Goal: Task Accomplishment & Management: Manage account settings

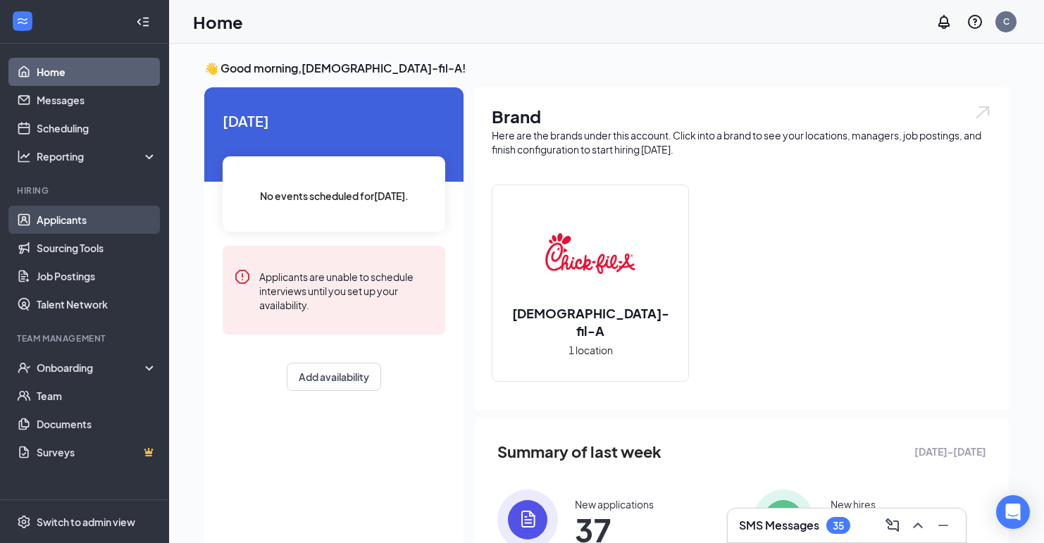
click at [70, 226] on link "Applicants" at bounding box center [97, 220] width 121 height 28
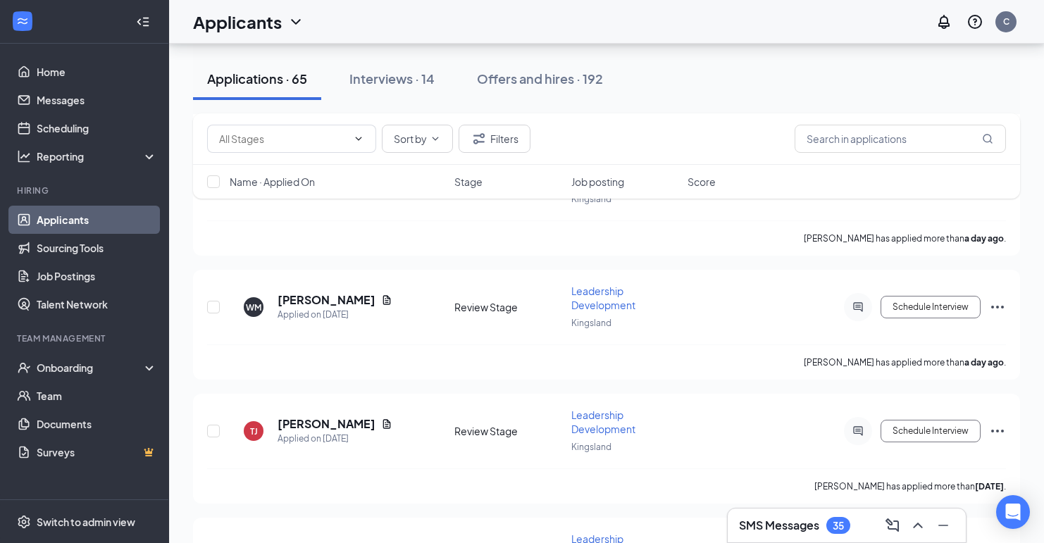
scroll to position [822, 0]
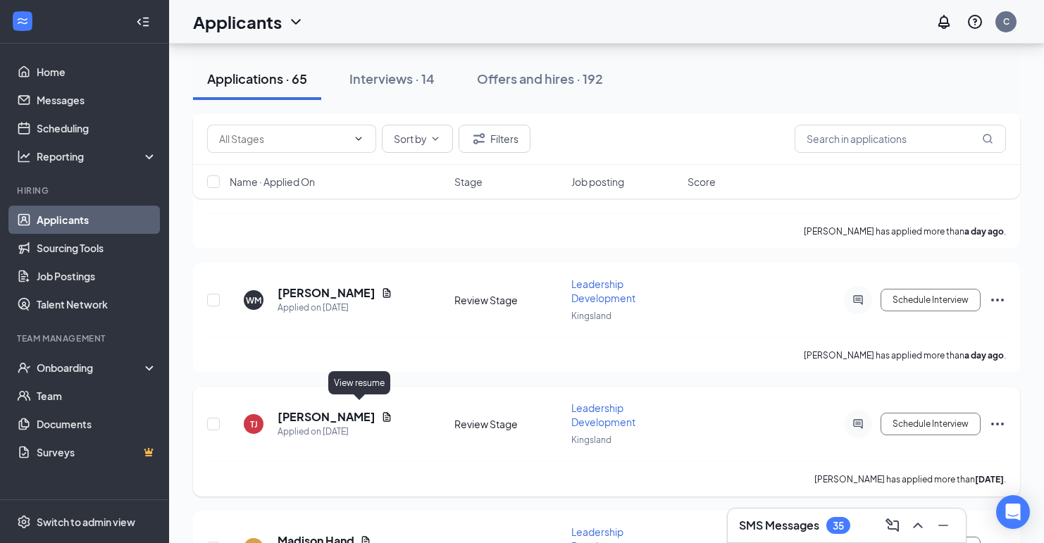
click at [381, 412] on icon "Document" at bounding box center [386, 417] width 11 height 11
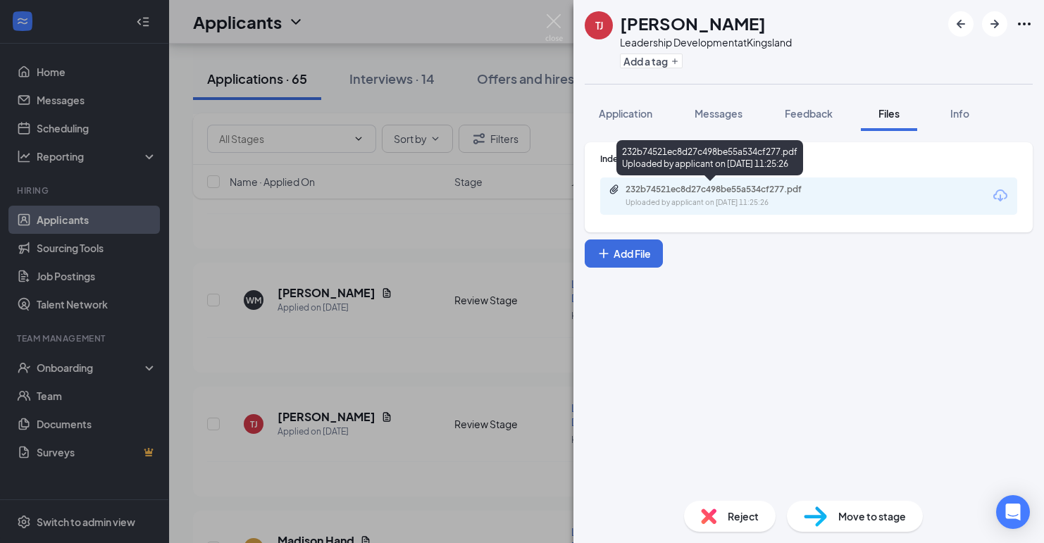
click at [784, 160] on div "232b74521ec8d27c498be55a534cf277.pdf Uploaded by applicant on Oct 13, 2025 at 1…" at bounding box center [710, 157] width 187 height 35
click at [772, 199] on div "Uploaded by applicant on Oct 13, 2025 at 11:25:26" at bounding box center [731, 202] width 211 height 11
click at [656, 202] on div "Uploaded by applicant on Oct 13, 2025 at 11:25:26" at bounding box center [731, 202] width 211 height 11
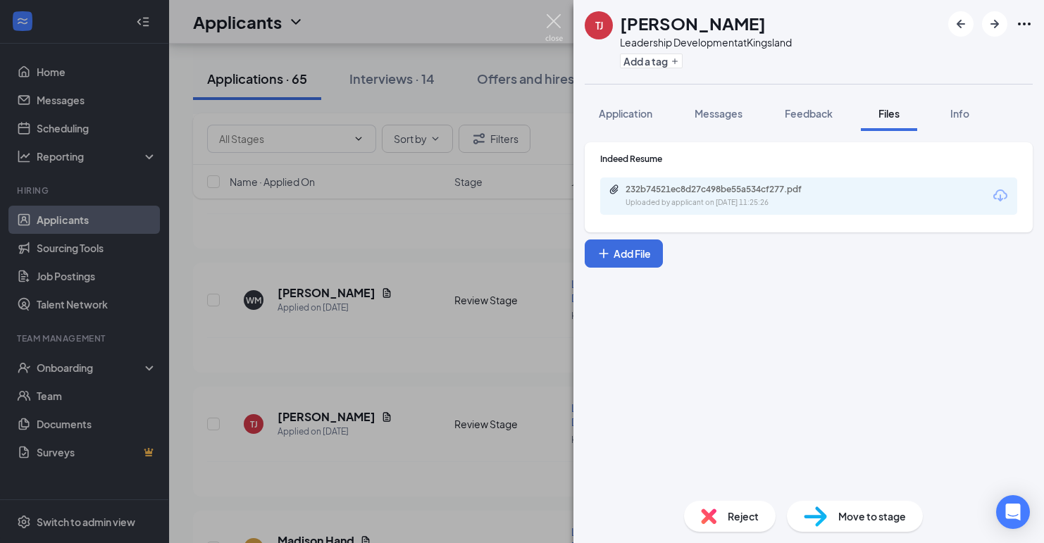
click at [556, 20] on img at bounding box center [554, 27] width 18 height 27
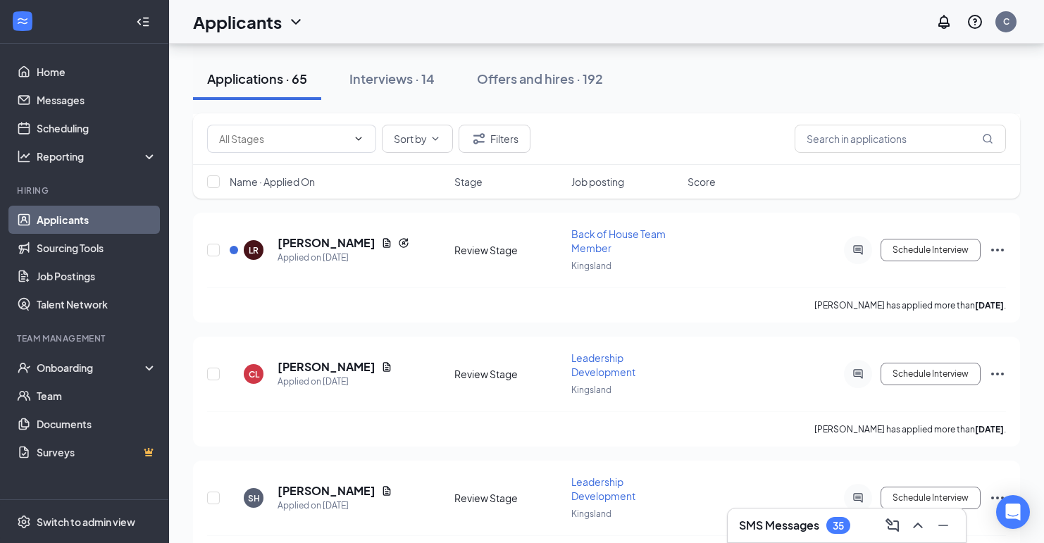
scroll to position [2989, 0]
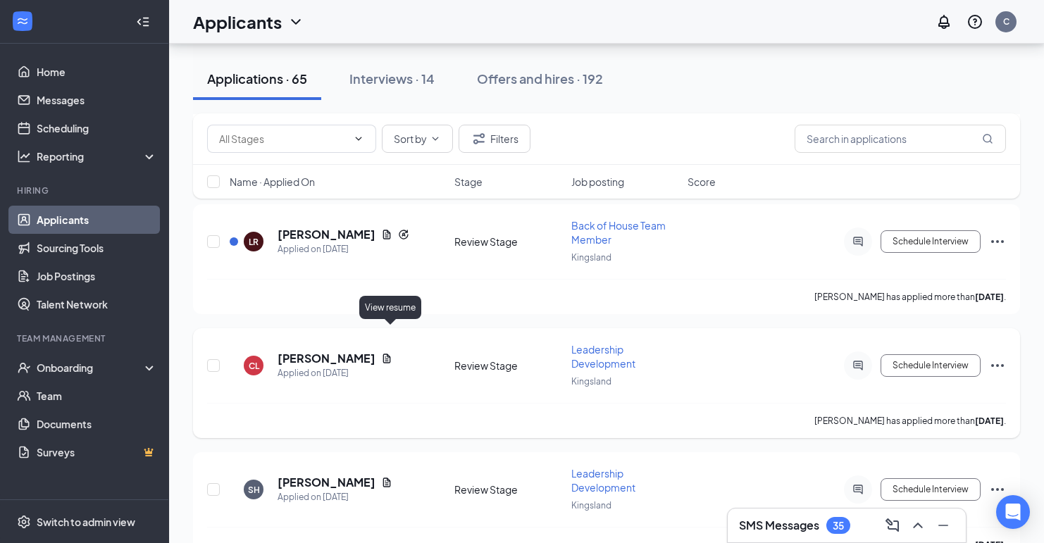
click at [388, 354] on icon "Document" at bounding box center [387, 358] width 8 height 9
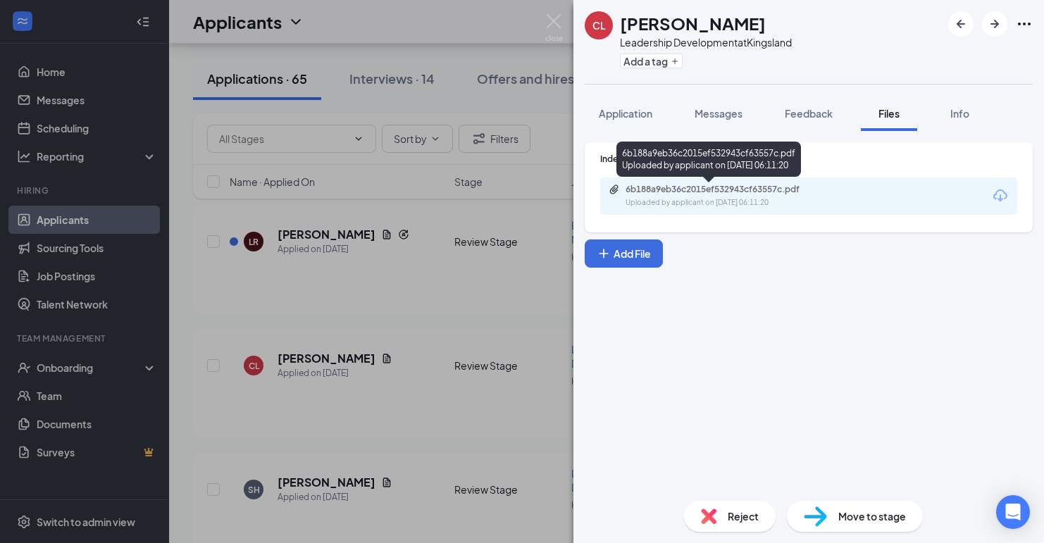
click at [630, 188] on div "6b188a9eb36c2015ef532943cf63557c.pdf" at bounding box center [724, 189] width 197 height 11
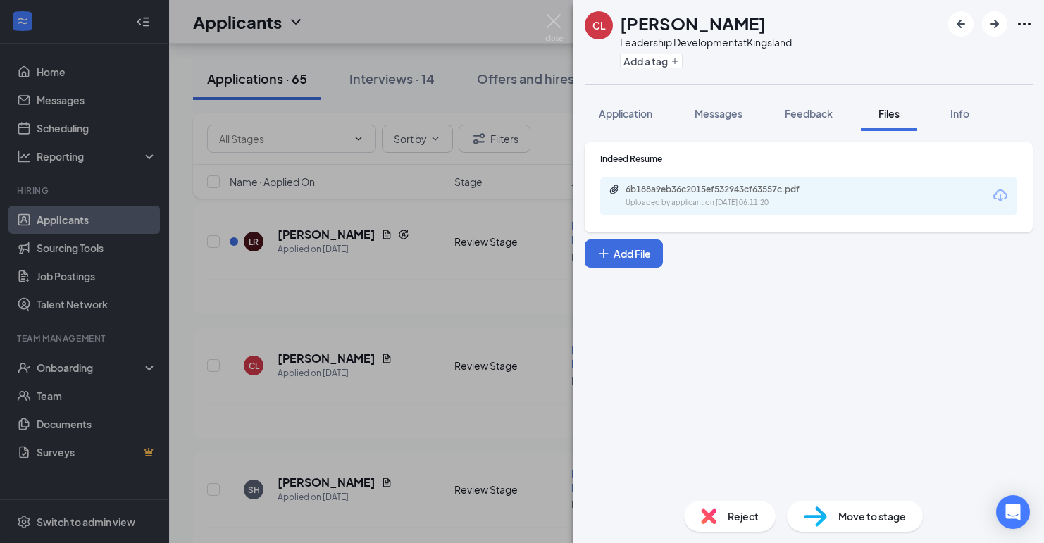
click at [453, 25] on div "CL Cassandra LaGana Leadership Development at Kingsland Add a tag Application M…" at bounding box center [522, 271] width 1044 height 543
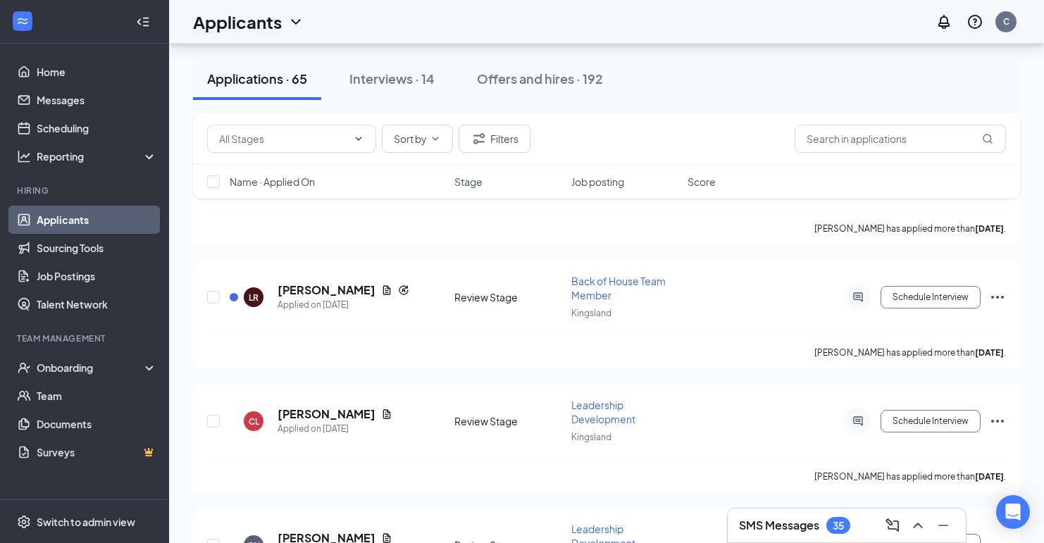
scroll to position [2594, 0]
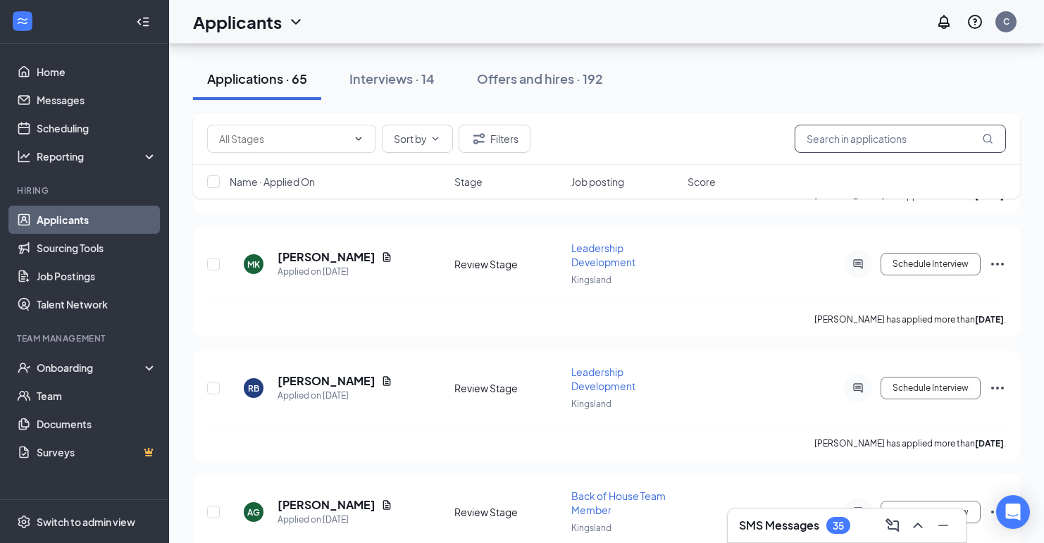
click at [861, 137] on input "text" at bounding box center [900, 139] width 211 height 28
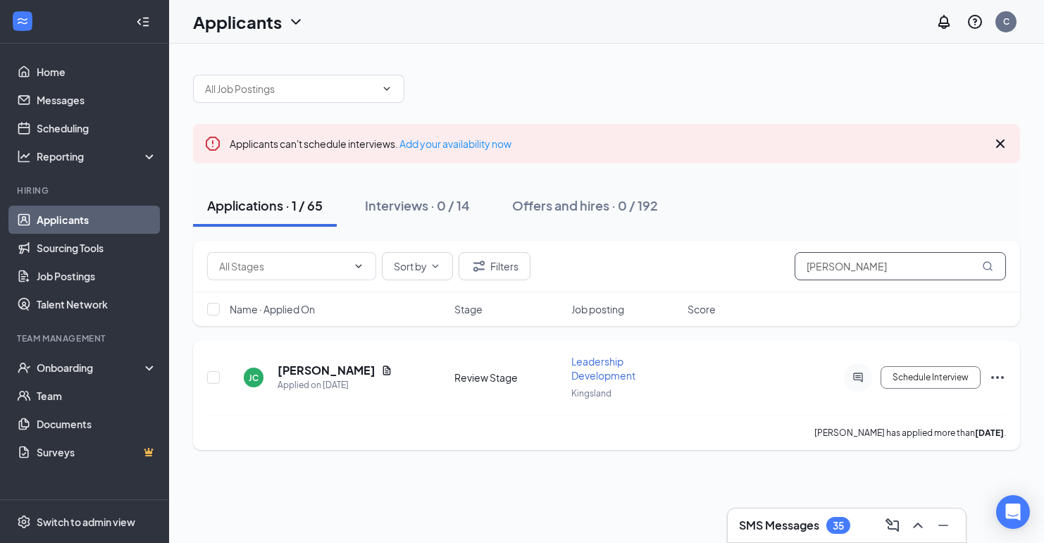
type input "josh"
click at [383, 369] on icon "Document" at bounding box center [387, 370] width 8 height 9
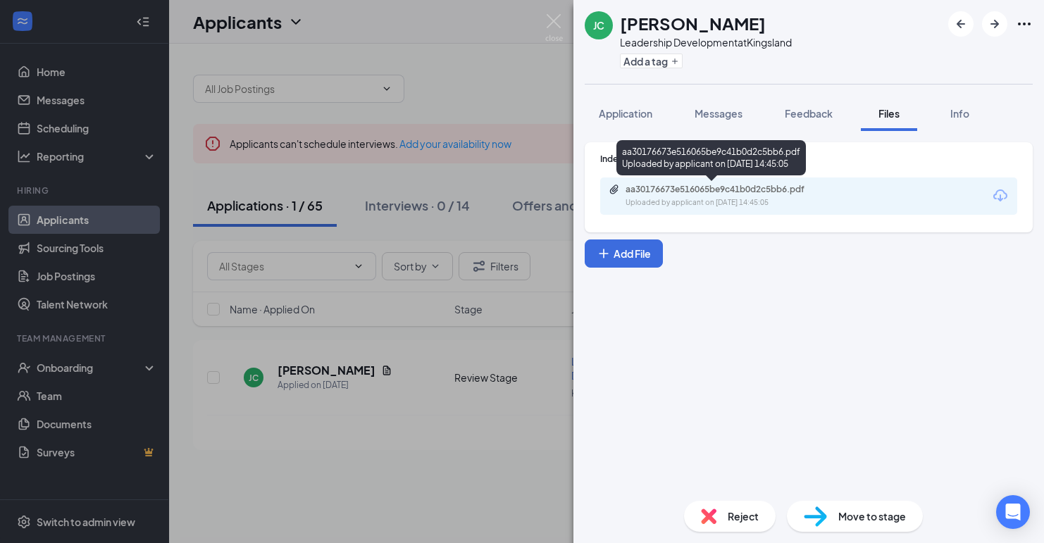
click at [655, 194] on div "aa30176673e516065be9c41b0d2c5bb6.pdf" at bounding box center [724, 189] width 197 height 11
